Goal: Task Accomplishment & Management: Use online tool/utility

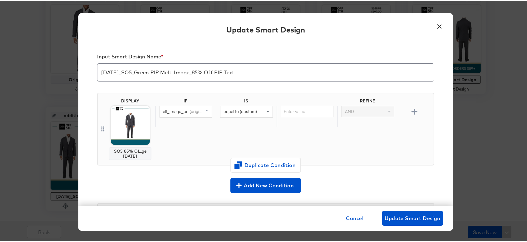
scroll to position [3, 0]
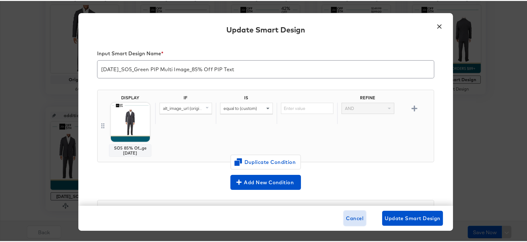
click at [351, 213] on button "Cancel" at bounding box center [355, 217] width 22 height 15
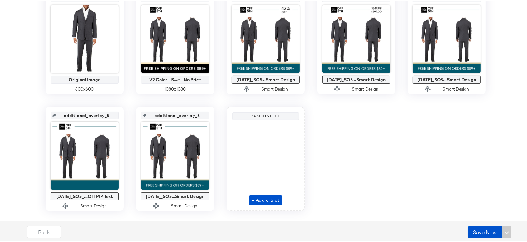
scroll to position [159, 0]
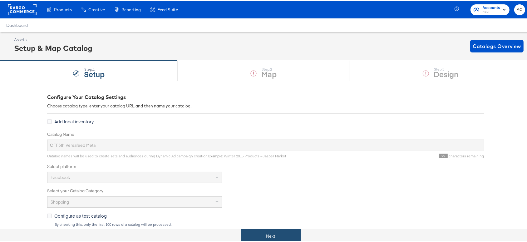
click at [282, 231] on button "Next" at bounding box center [271, 235] width 60 height 14
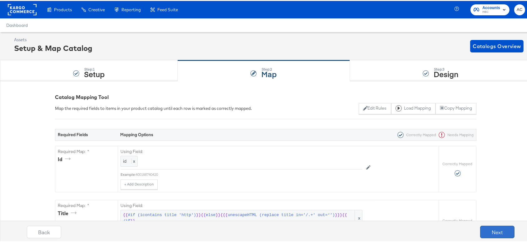
click at [488, 231] on button "Next" at bounding box center [497, 231] width 34 height 12
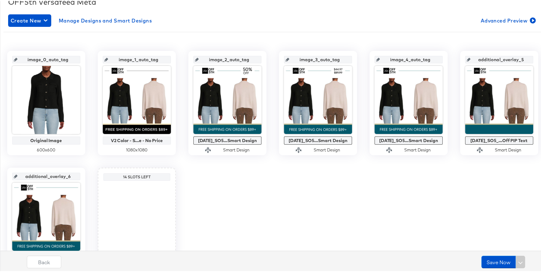
scroll to position [97, 0]
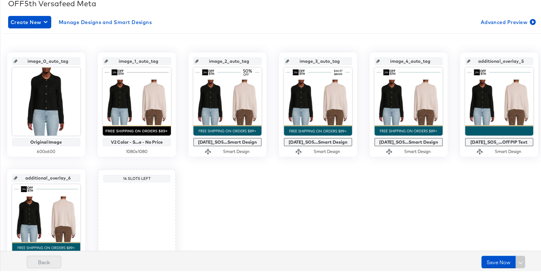
click at [47, 242] on button "Back" at bounding box center [44, 261] width 34 height 12
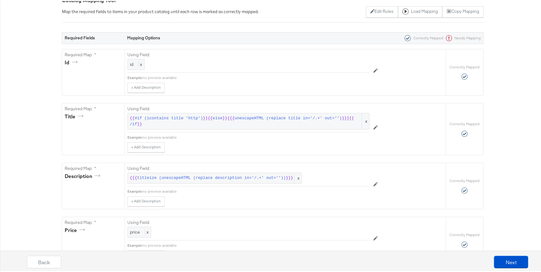
scroll to position [0, 0]
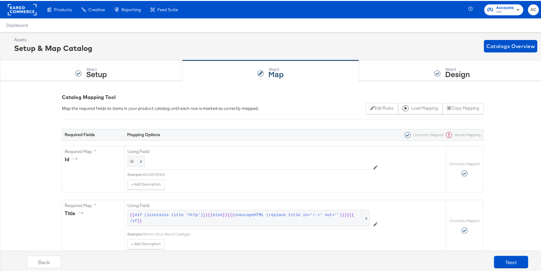
click at [29, 7] on rect at bounding box center [22, 8] width 29 height 11
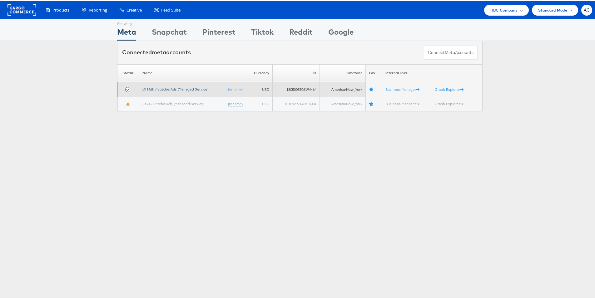
click at [161, 89] on link "OFF5th / StitcherAds (Managed Service)" at bounding box center [175, 88] width 66 height 5
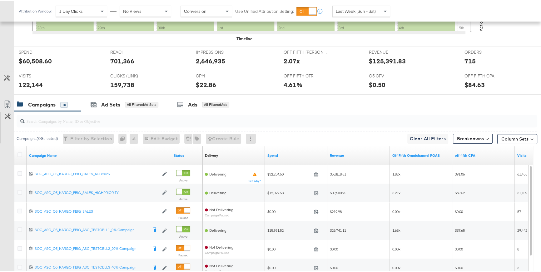
scroll to position [254, 0]
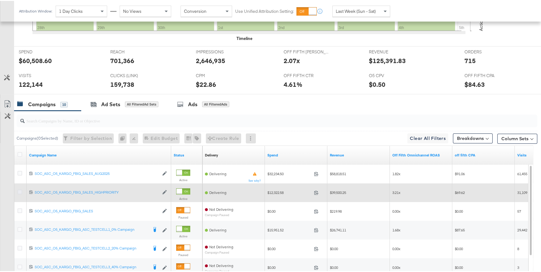
click at [19, 191] on icon at bounding box center [19, 191] width 5 height 5
click at [0, 0] on input "checkbox" at bounding box center [0, 0] width 0 height 0
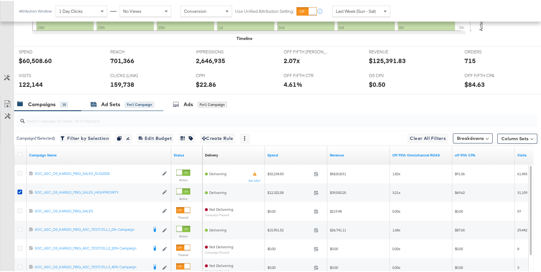
click at [113, 104] on div "Ad Sets" at bounding box center [110, 103] width 19 height 7
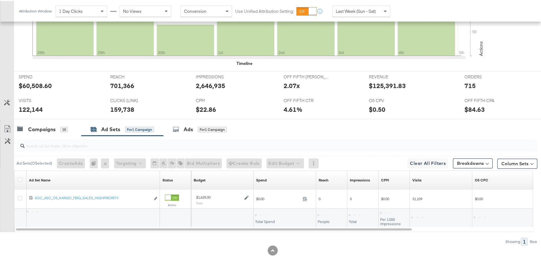
scroll to position [228, 0]
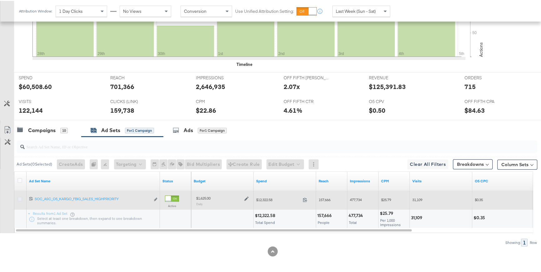
click at [19, 199] on icon at bounding box center [19, 198] width 5 height 5
click at [0, 0] on input "checkbox" at bounding box center [0, 0] width 0 height 0
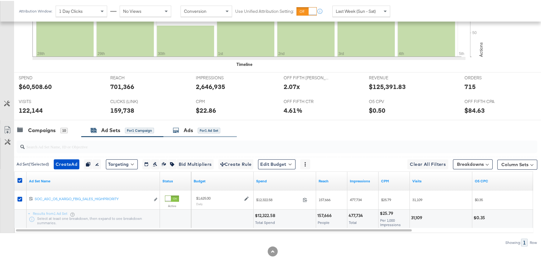
click at [190, 132] on div "Ads for 1 Ad Set" at bounding box center [199, 129] width 73 height 13
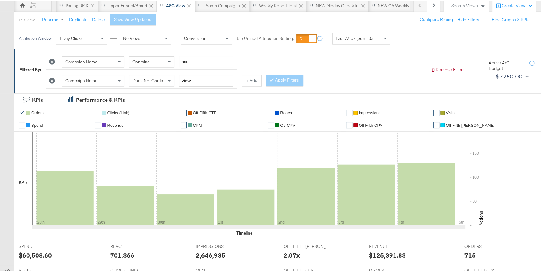
scroll to position [59, 0]
click at [249, 83] on button "+ Add" at bounding box center [252, 80] width 20 height 11
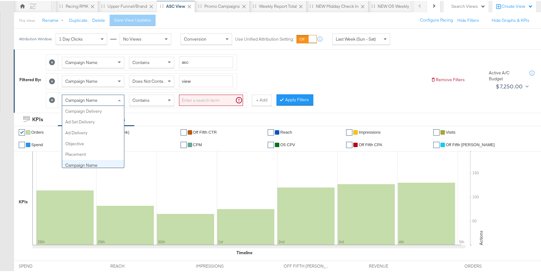
click at [118, 96] on span at bounding box center [120, 99] width 8 height 11
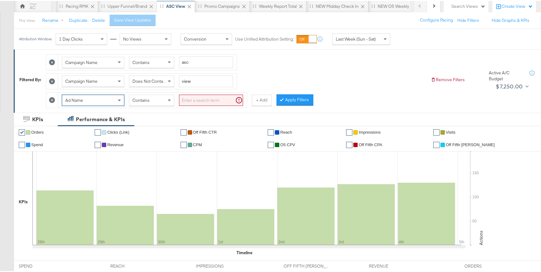
click at [190, 100] on input "search" at bounding box center [211, 100] width 64 height 12
paste input "UPTO85"
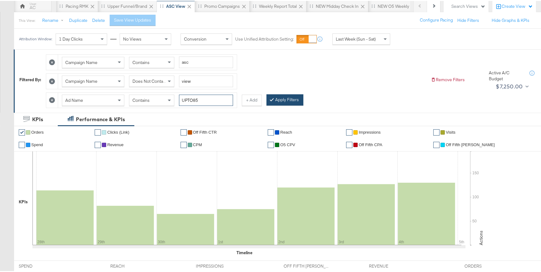
type input "UPTO85"
click at [281, 97] on button "Apply Filters" at bounding box center [284, 98] width 37 height 11
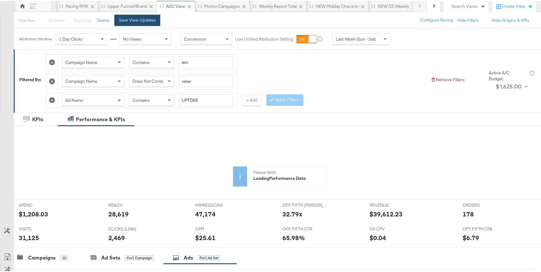
click at [154, 22] on button "Save View Updates" at bounding box center [137, 19] width 46 height 11
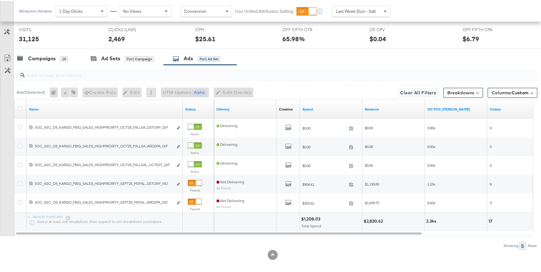
scroll to position [322, 0]
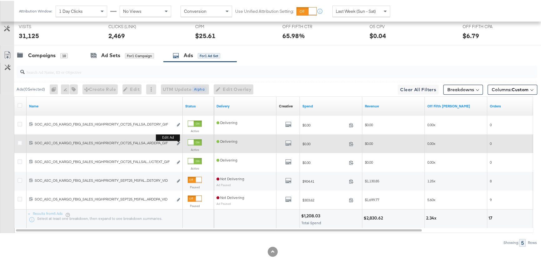
click at [178, 144] on button "Edit ad" at bounding box center [179, 143] width 4 height 7
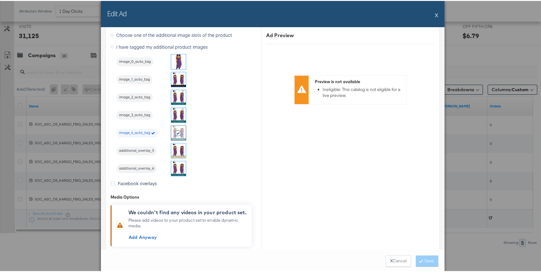
scroll to position [920, 0]
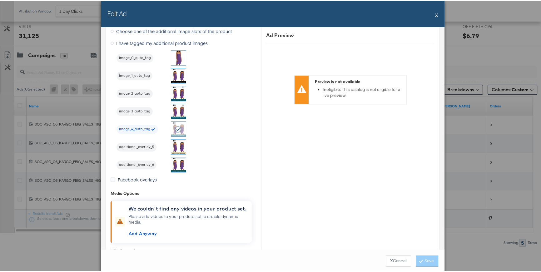
click at [172, 144] on img at bounding box center [178, 146] width 15 height 15
click at [424, 263] on button "Save" at bounding box center [427, 260] width 22 height 11
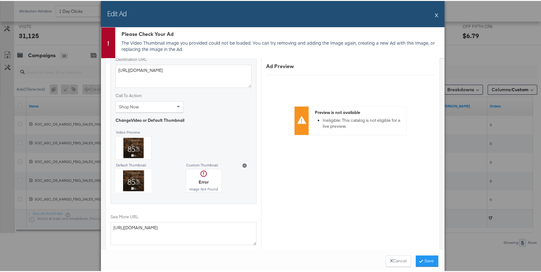
scroll to position [635, 0]
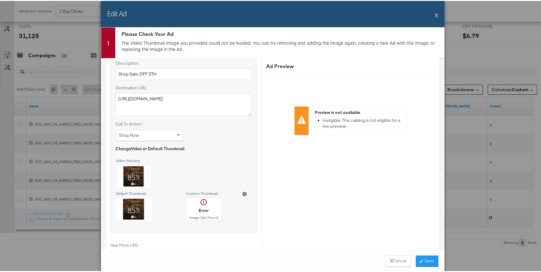
click at [135, 207] on div at bounding box center [134, 207] width 36 height 23
click at [135, 206] on div at bounding box center [134, 207] width 36 height 23
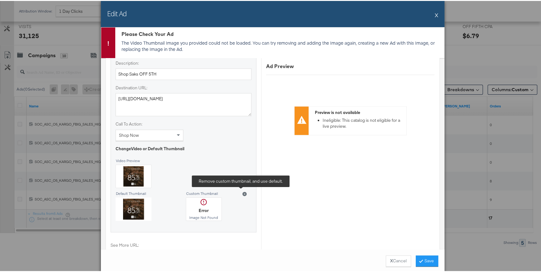
click at [242, 191] on icon at bounding box center [244, 193] width 4 height 4
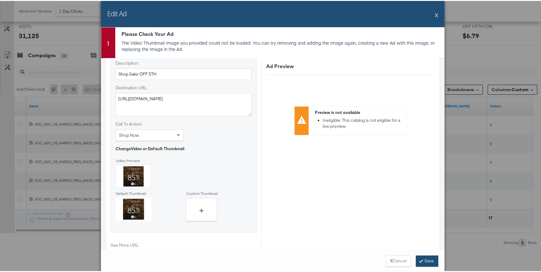
click at [417, 262] on button "Save" at bounding box center [427, 260] width 22 height 11
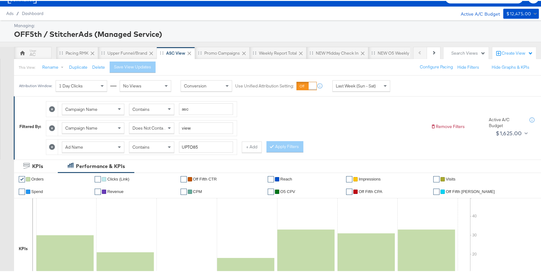
scroll to position [0, 0]
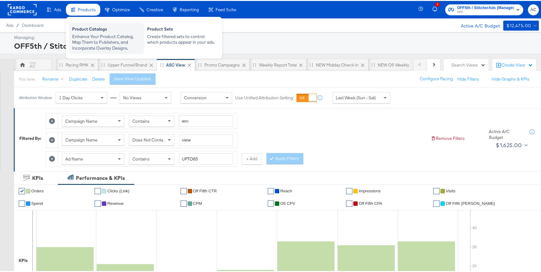
click at [82, 40] on div "Enhance Your Product Catalog, Map Them to Publishers, and Incorporate Overlay D…" at bounding box center [106, 41] width 69 height 17
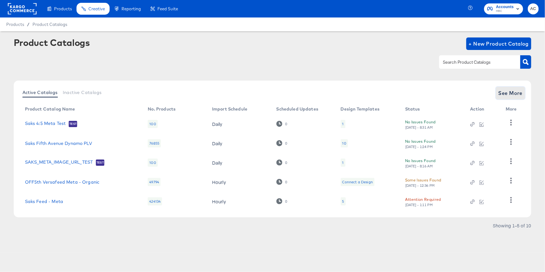
click at [501, 93] on span "See More" at bounding box center [511, 93] width 24 height 9
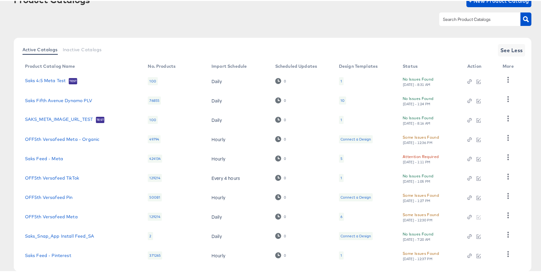
scroll to position [47, 0]
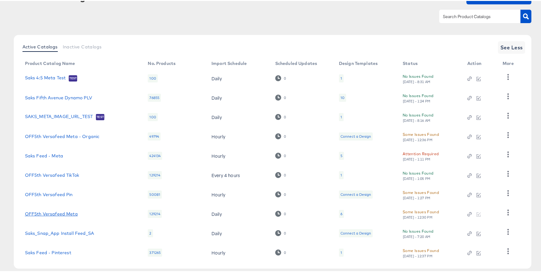
click at [70, 213] on link "OFF5th Versafeed Meta" at bounding box center [51, 213] width 53 height 5
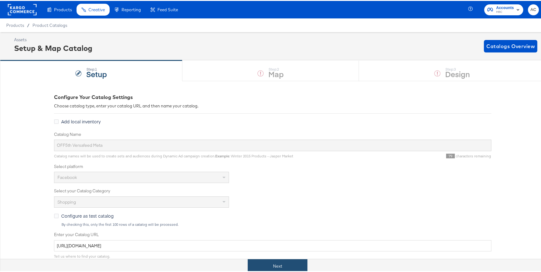
click at [291, 267] on button "Next" at bounding box center [278, 265] width 60 height 14
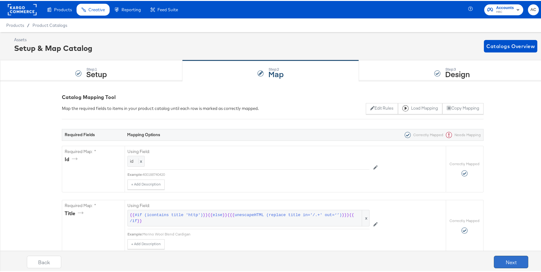
click at [506, 261] on button "Next" at bounding box center [511, 261] width 34 height 12
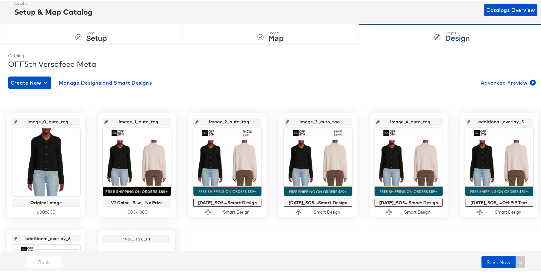
scroll to position [37, 0]
